Goal: Find specific page/section: Find specific page/section

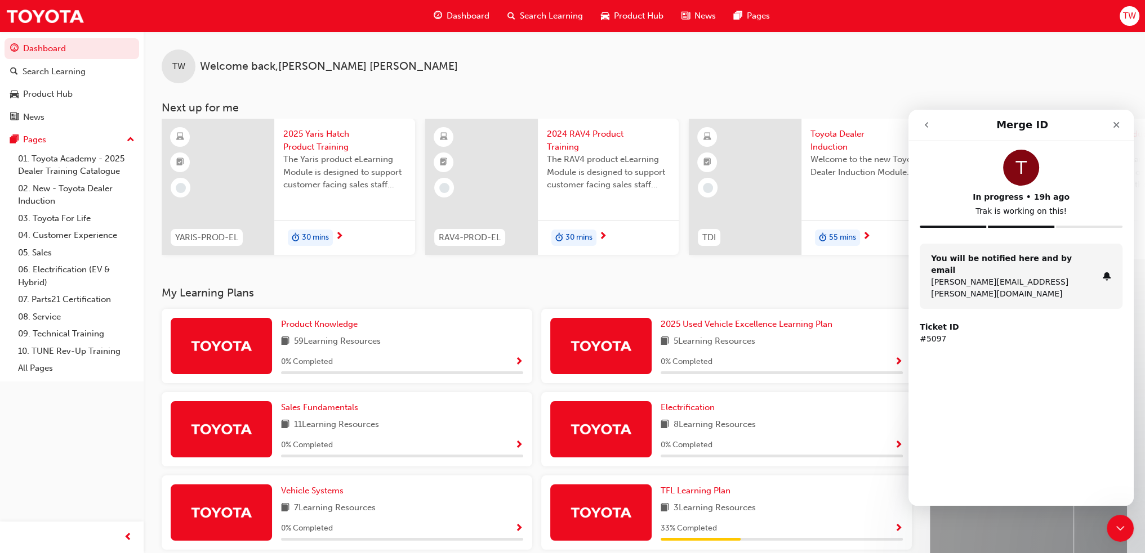
click at [932, 333] on p "#5097" at bounding box center [1020, 339] width 203 height 12
click at [927, 126] on icon "go back" at bounding box center [926, 124] width 9 height 9
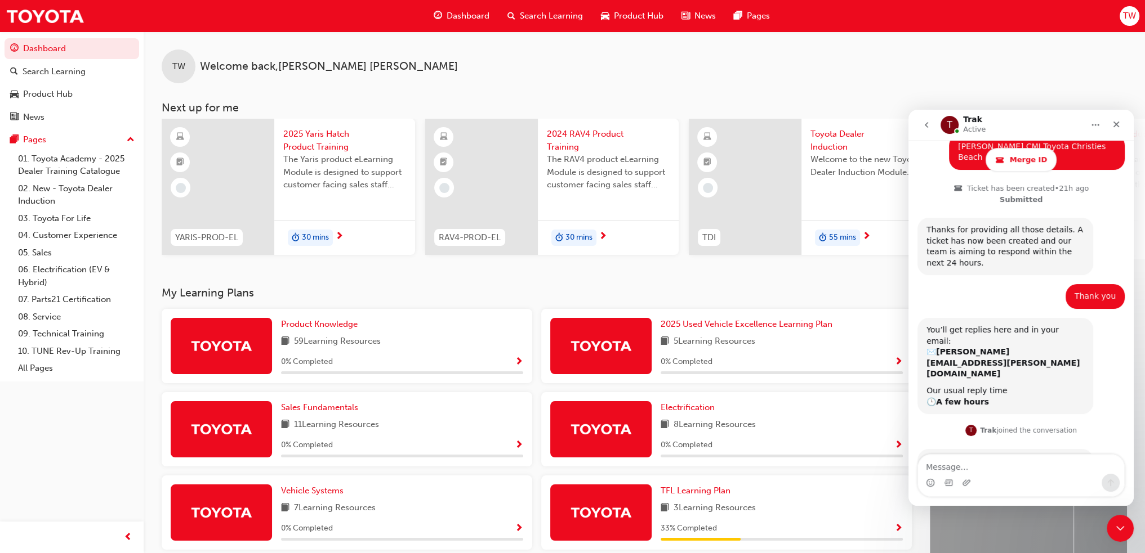
scroll to position [765, 0]
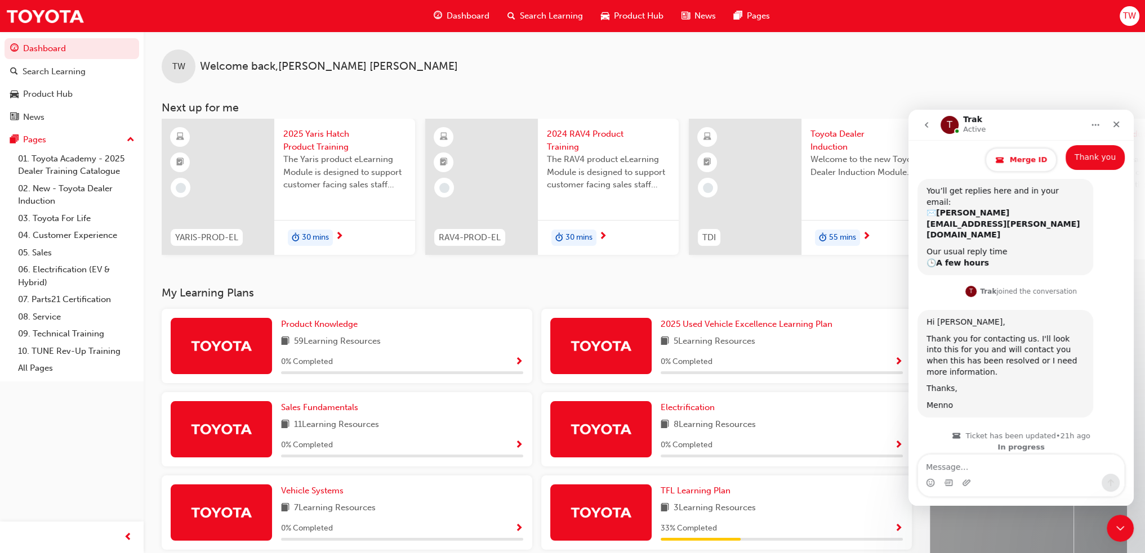
click at [1030, 160] on span "Merge ID" at bounding box center [1027, 159] width 37 height 9
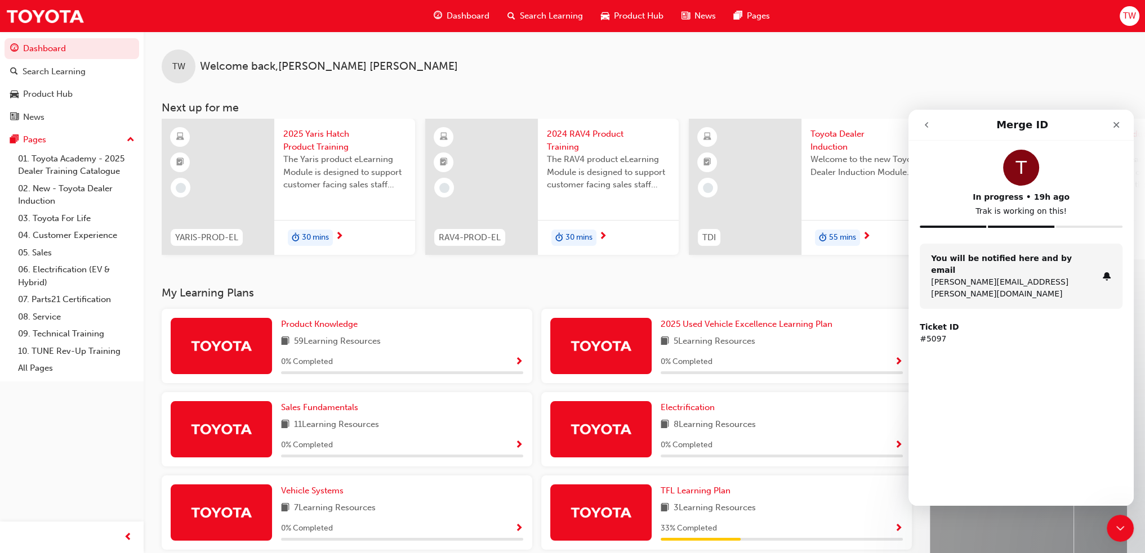
click at [1007, 276] on p "[PERSON_NAME][EMAIL_ADDRESS][PERSON_NAME][DOMAIN_NAME]" at bounding box center [1014, 288] width 167 height 24
click at [1111, 127] on icon "Close" at bounding box center [1115, 124] width 9 height 9
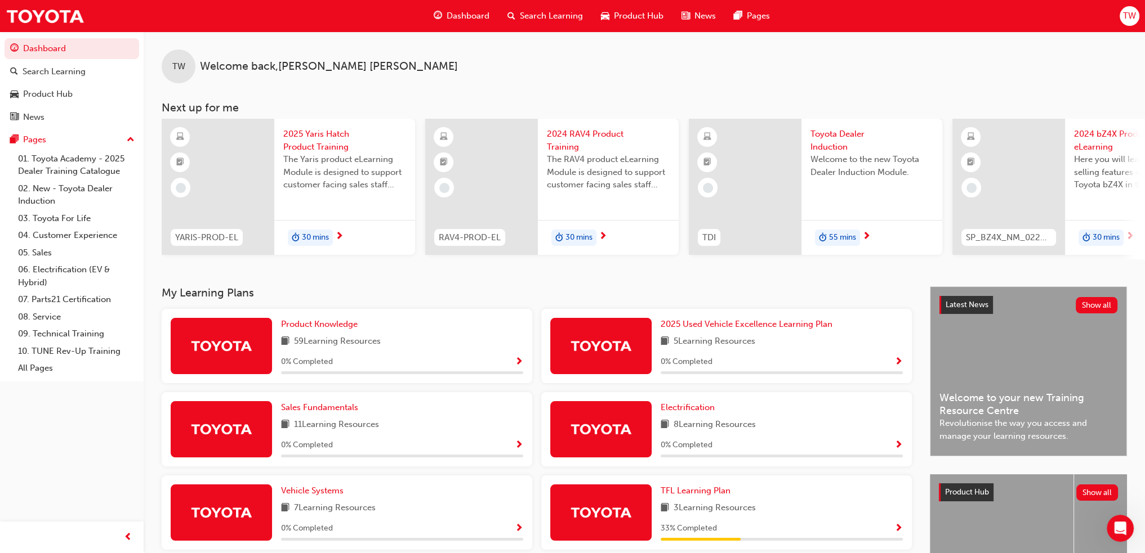
click at [917, 76] on div "TW Welcome back , [PERSON_NAME]" at bounding box center [644, 58] width 1001 height 52
